Goal: Task Accomplishment & Management: Complete application form

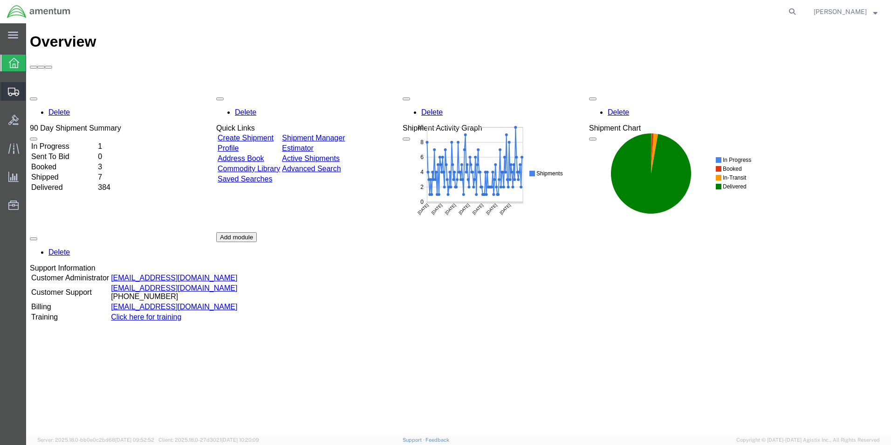
click at [0, 0] on span "Create Shipment" at bounding box center [0, 0] width 0 height 0
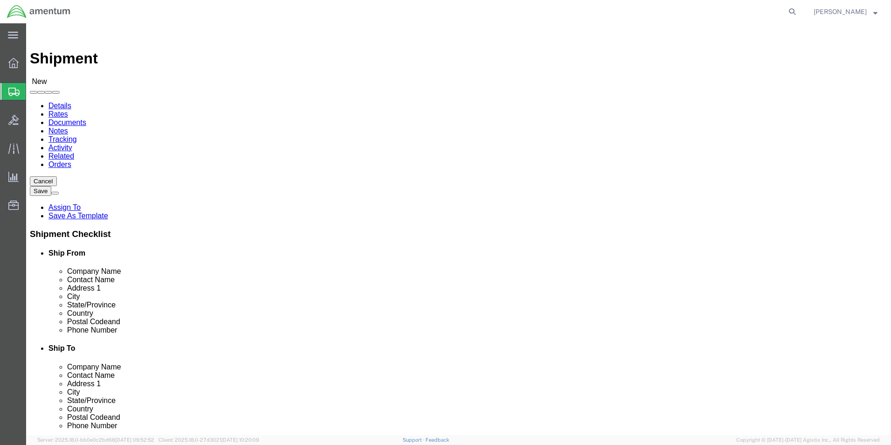
select select
select select "MYPROFILE"
select select "[GEOGRAPHIC_DATA]"
click input "text"
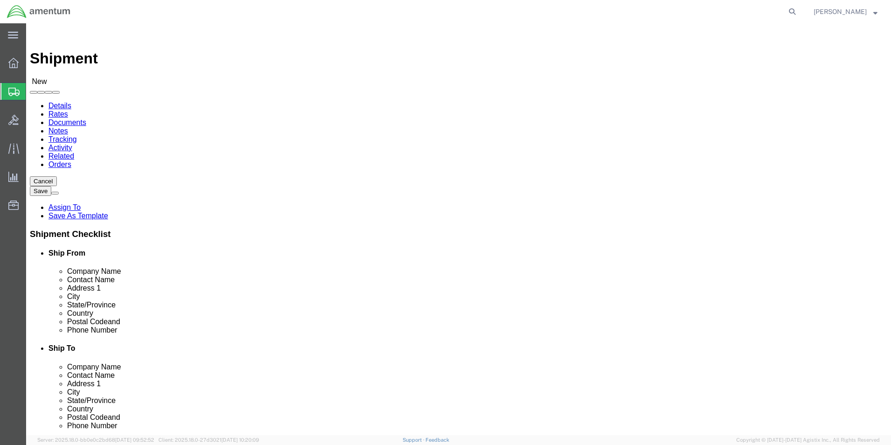
type input "[PERSON_NAME]"
click input "text"
type input "AERO PRODUCTS COMP. SERVICES INC."
click input "text"
type input "[STREET_ADDRESS]"
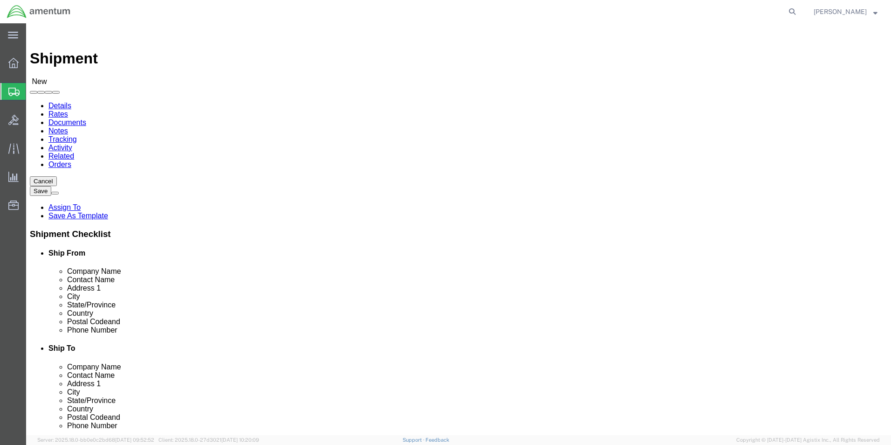
click input "text"
type input "SHOW LOW"
click input "Postal Code"
type input "85901"
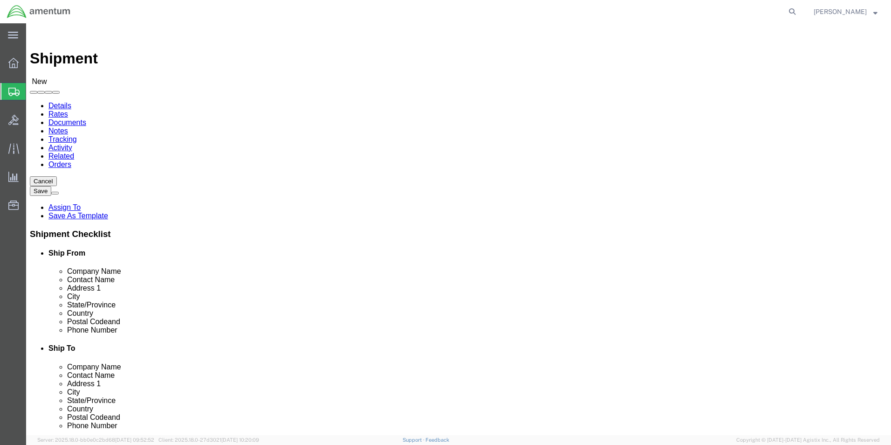
click div "Ship To Location Location My Profile Location [PHONE_NUMBER] [PHONE_NUMBER] [PH…"
click input "text"
type input "9285371000"
click div "Shipment Checklist Ship From Company Name Contact Name Address 1 City State/Pro…"
click div "Ship To Location Location My Profile Location [PHONE_NUMBER] [PHONE_NUMBER] [PH…"
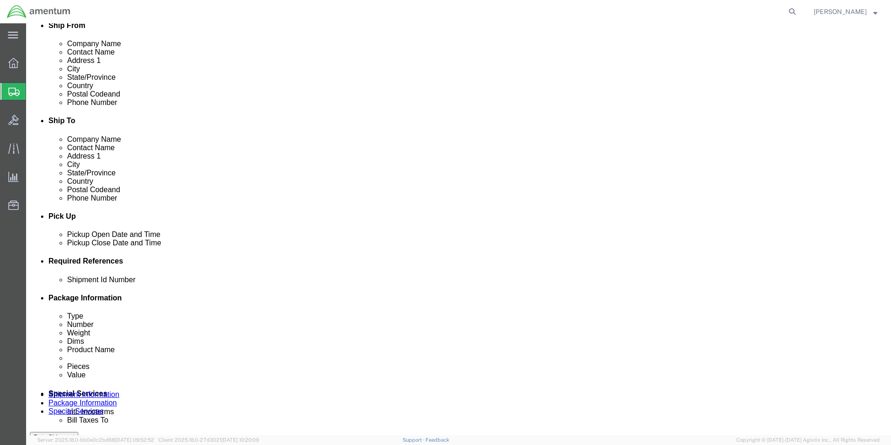
scroll to position [326, 0]
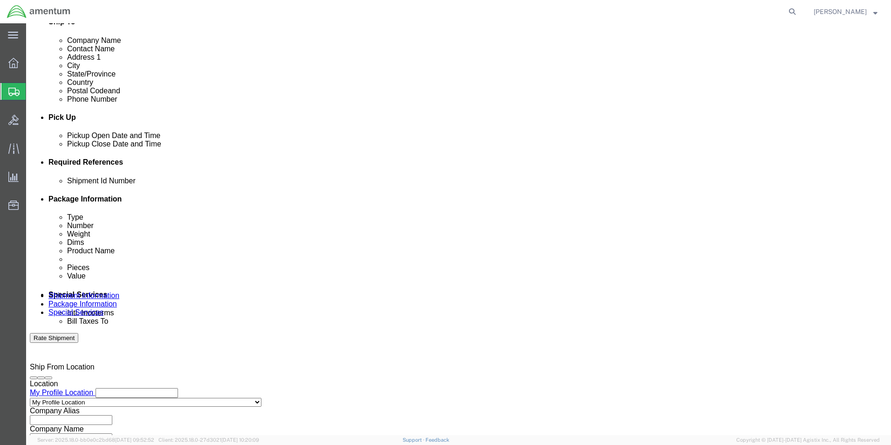
click input "text"
type input "[PHONE_NUMBER] INSTALL KIT"
click div "Shipment Id Number [PHONE_NUMBER] INSTALL KIT Select Account Type Activity ID A…"
click button "Add reference"
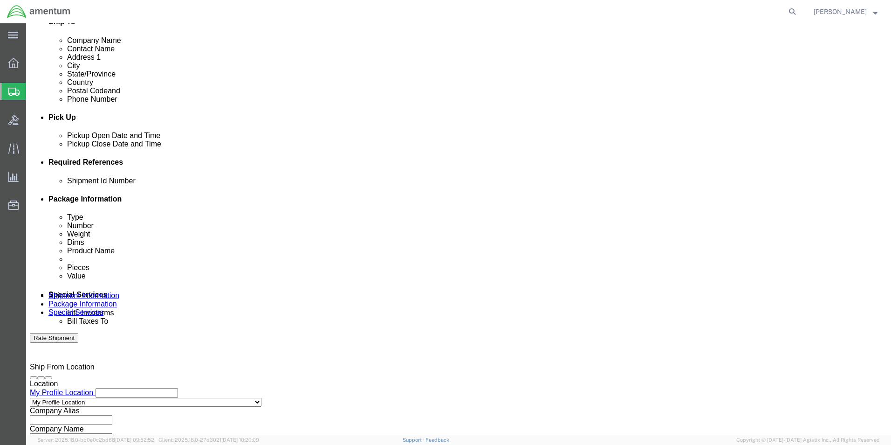
click select "Select Account Type Activity ID Airline Appointment Number ASN Batch Request # …"
select select "CUSTREF"
click select "Select Account Type Activity ID Airline Appointment Number ASN Batch Request # …"
click input "[PHONE_NUMBER] INSTALL KIT"
drag, startPoint x: 200, startPoint y: 247, endPoint x: 115, endPoint y: 250, distance: 84.8
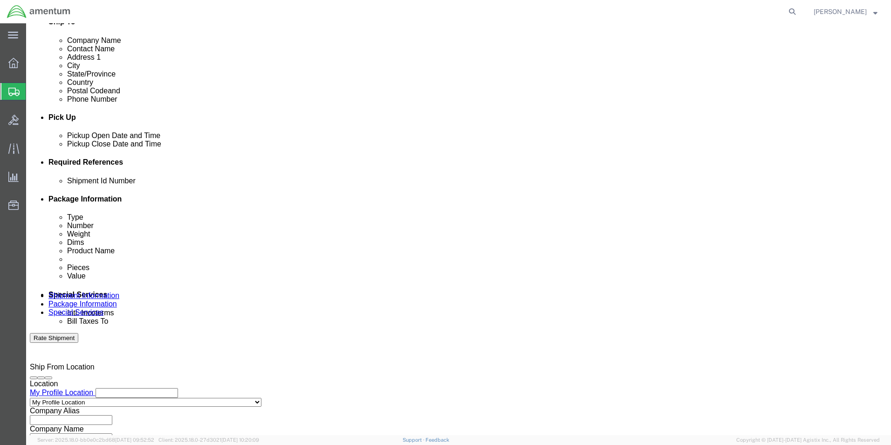
click div "Shipment Id Number [PHONE_NUMBER] INSTALL KIT"
click input "text"
paste input "[PHONE_NUMBER] INSTALL KIT"
type input "[PHONE_NUMBER] INSTALL KIT"
click div "Shipment Id Number [PHONE_NUMBER] INSTALL KIT Select Account Type Activity ID A…"
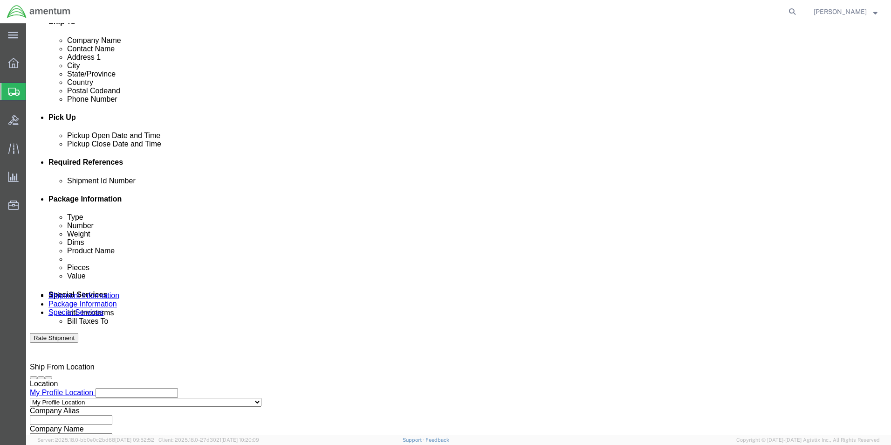
click button "Add reference"
click select "Select Account Type Activity ID Airline Appointment Number ASN Batch Request # …"
select select "DEPT"
click select "Select Account Type Activity ID Airline Appointment Number ASN Batch Request # …"
click input "text"
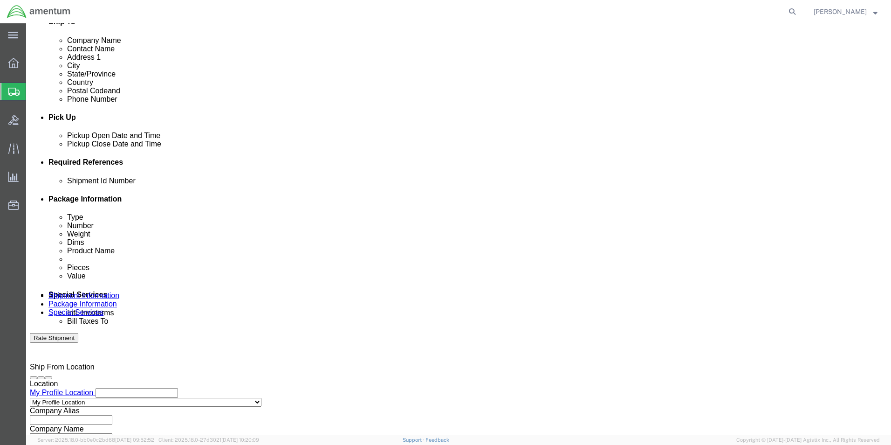
type input "CBP"
click div "Shipment Id Number [PHONE_NUMBER] INSTALL KIT Select Account Type Activity ID A…"
click button "Add reference"
click select "Select Account Type Activity ID Airline Appointment Number ASN Batch Request # …"
select select "PROJNUM"
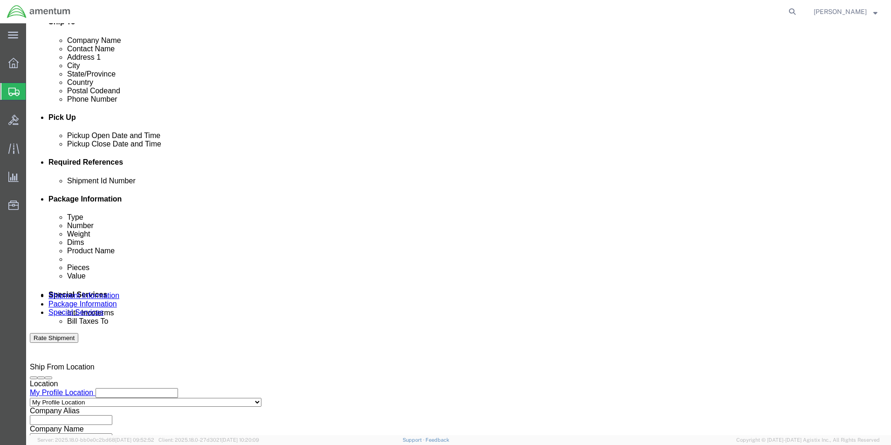
click select "Select Account Type Activity ID Airline Appointment Number ASN Batch Request # …"
click input "text"
type input "6118.03.03.2219.000.UVA.0000"
click div "Shipment Id Number [PHONE_NUMBER] INSTALL KIT Select Account Type Activity ID A…"
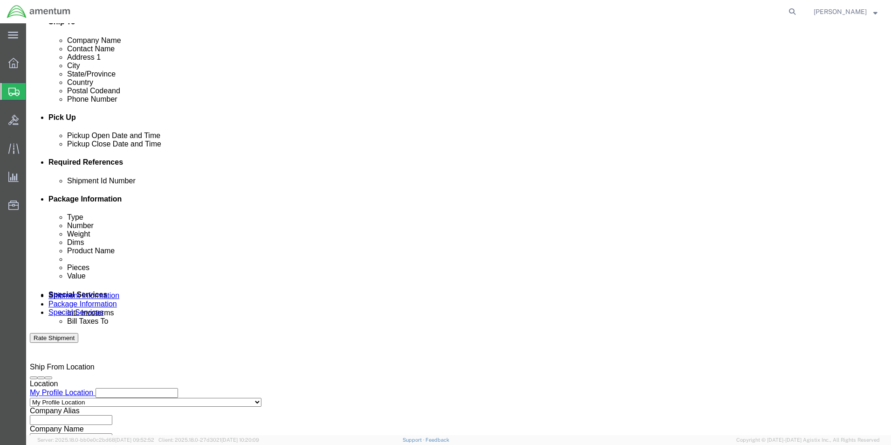
scroll to position [0, 0]
click button "Add reference"
click select "Select Account Type Activity ID Airline Appointment Number ASN Batch Request # …"
select select "PURCHORD"
click select "Select Account Type Activity ID Airline Appointment Number ASN Batch Request # …"
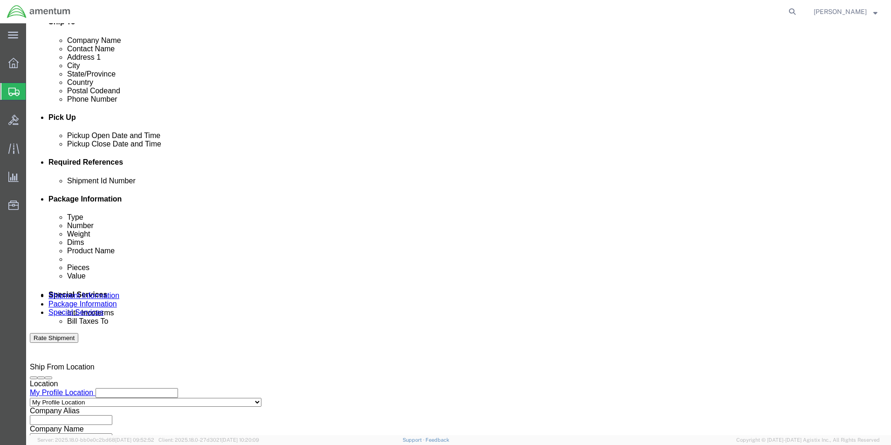
click input "text"
type input "CBP0042896 LINE2"
click div "Shipment Id Number [PHONE_NUMBER] INSTALL KIT Select Account Type Activity ID A…"
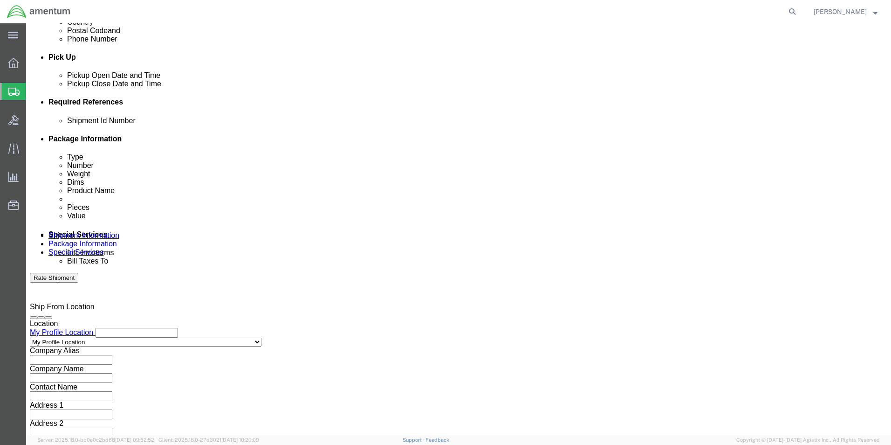
scroll to position [406, 0]
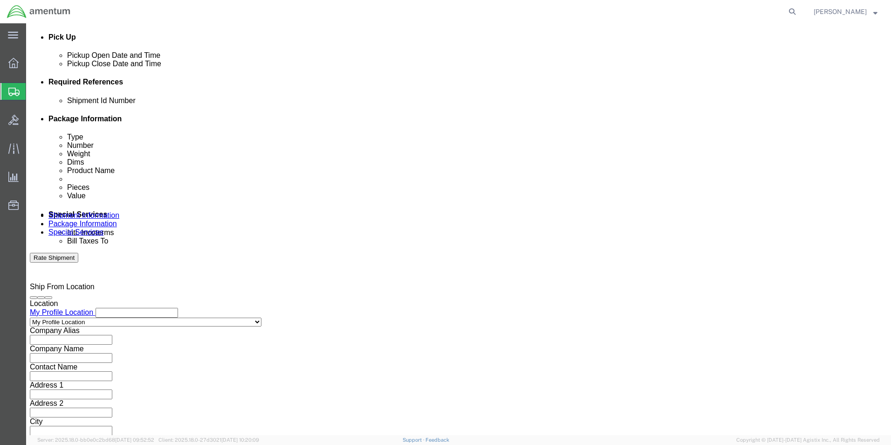
click button "Continue"
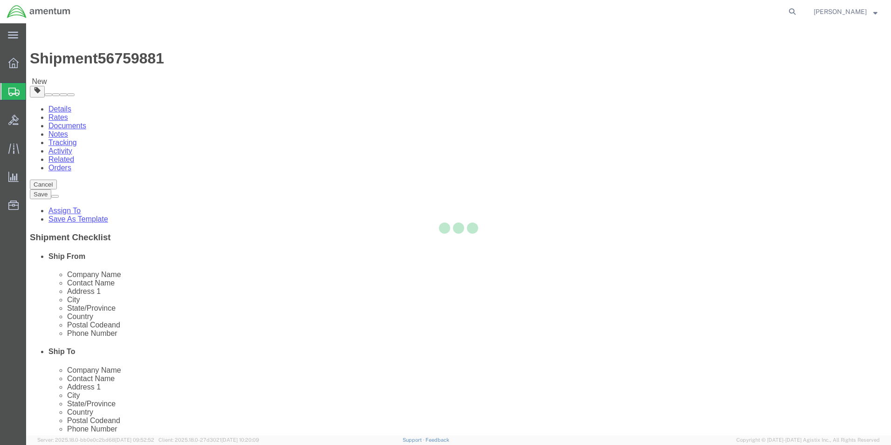
select select "CBOX"
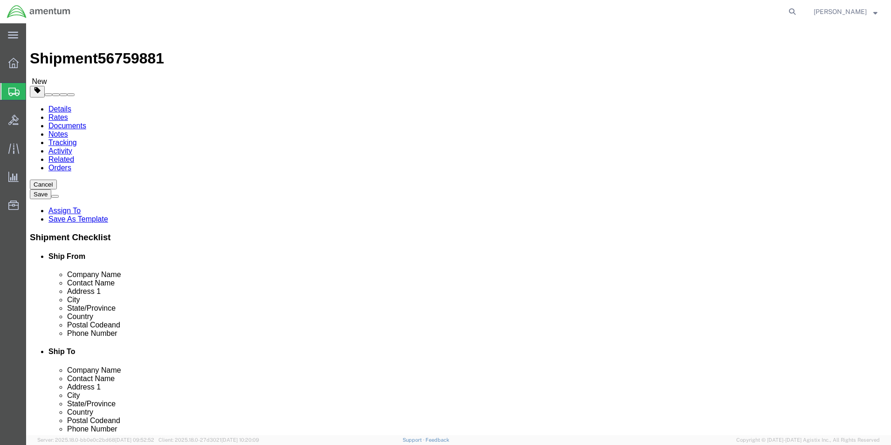
click input "text"
type input "17.00"
type input "12.00"
type input "3.00"
click input "0.00"
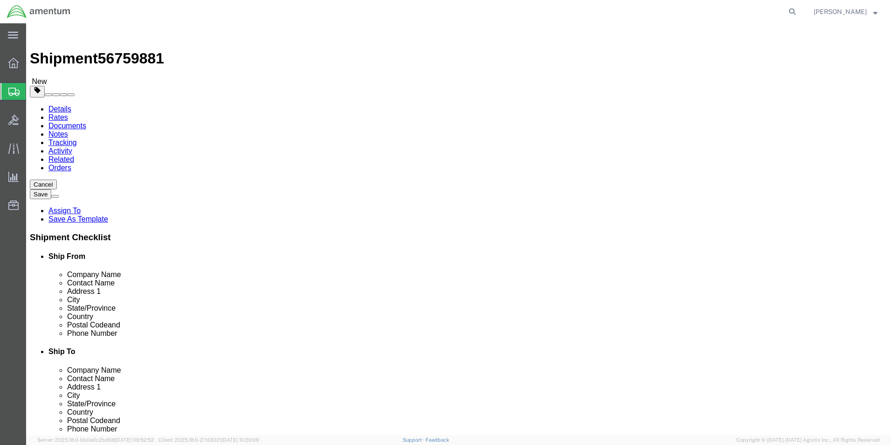
type input "0"
type input "2.2"
click div "Package Type Select BCK Boxes Bale(s) Basket(s) Bolt(s) Bottle(s) Buckets Bulk …"
click span
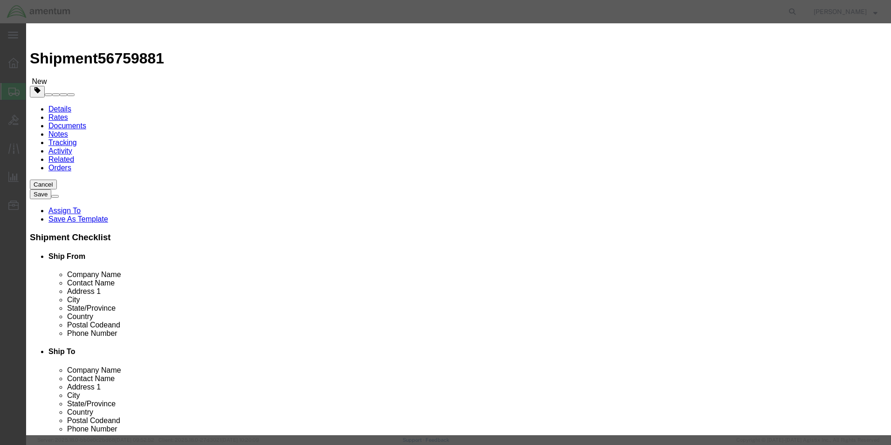
click input "text"
type input "MISC. PARTS"
click input "0"
type input "1.0"
type input "100.00"
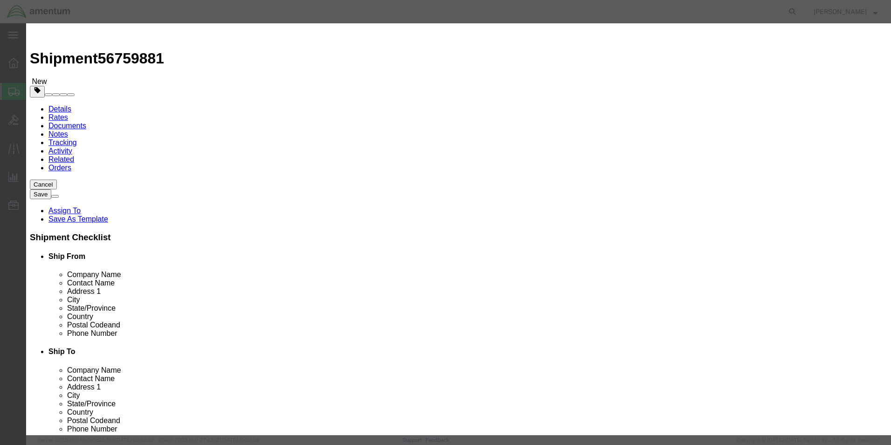
type input "1.0"
click input "100"
type input "100.00"
click h3 "Add content"
click button "Save & Close"
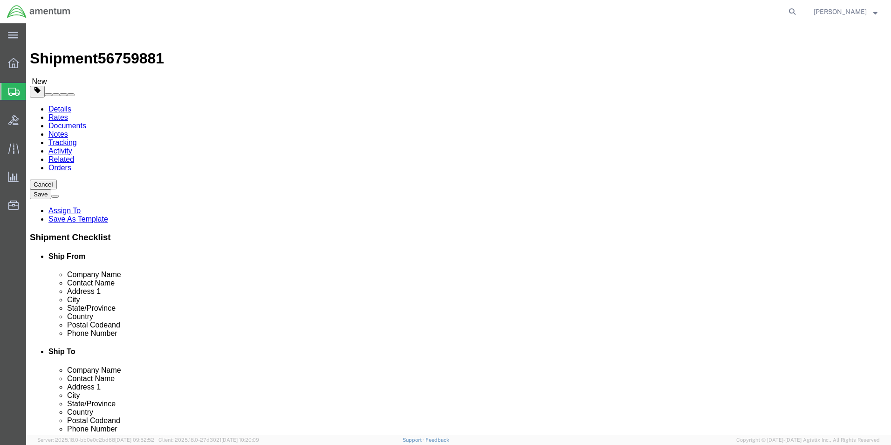
click button "Rate Shipment"
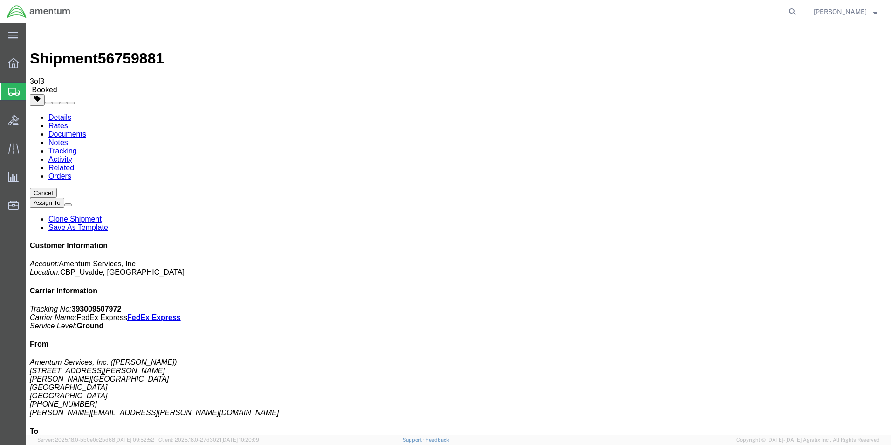
click at [875, 10] on strong "button" at bounding box center [875, 11] width 4 height 3
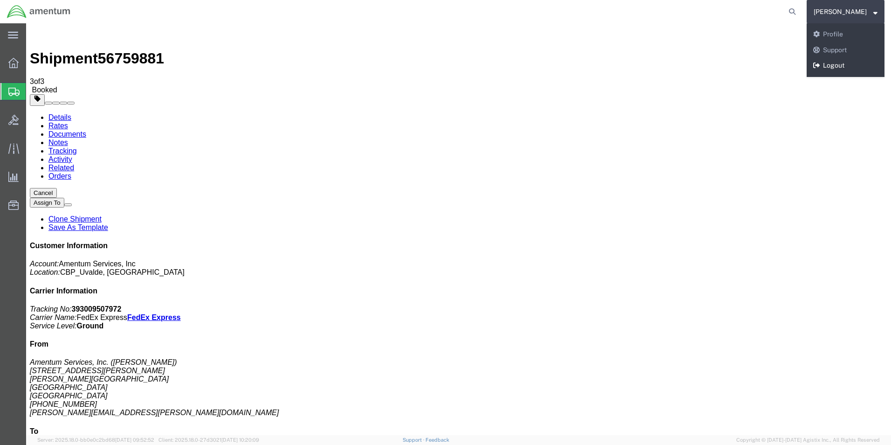
drag, startPoint x: 840, startPoint y: 61, endPoint x: 814, endPoint y: 9, distance: 57.9
click at [840, 61] on link "Logout" at bounding box center [846, 66] width 78 height 16
